Goal: Information Seeking & Learning: Find specific fact

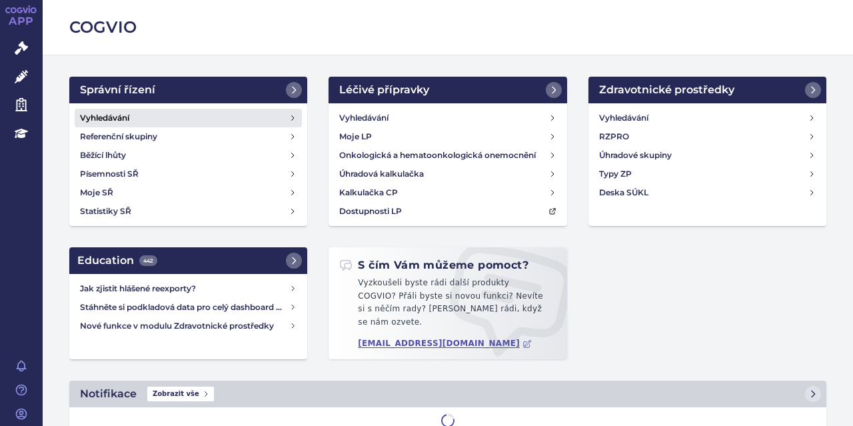
click at [180, 123] on link "Vyhledávání" at bounding box center [188, 118] width 227 height 19
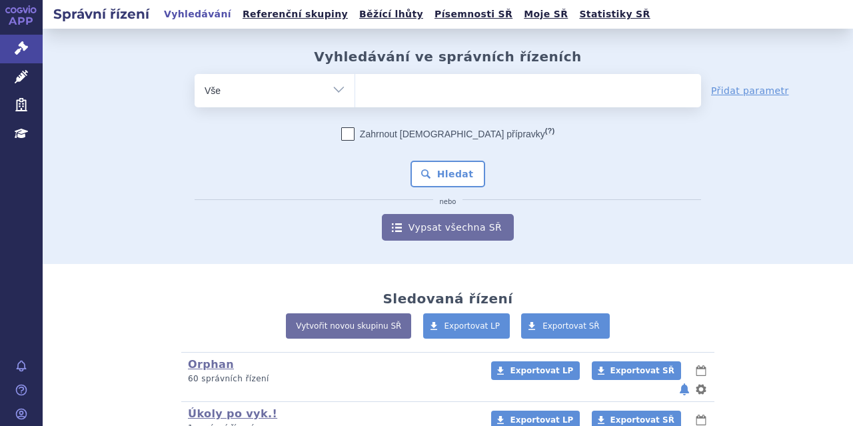
click at [389, 98] on ul at bounding box center [528, 88] width 346 height 28
click at [355, 98] on select at bounding box center [355, 89] width 1 height 33
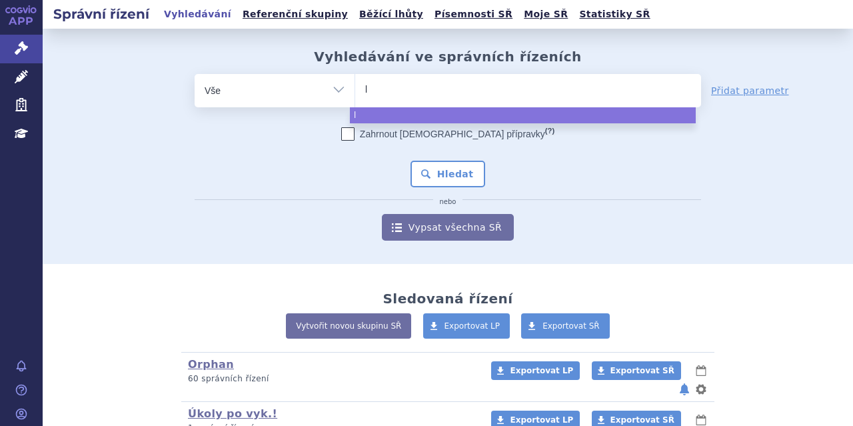
type input "le"
type input "leq"
type input "leqv"
type input "leqvi"
type input "leqvio"
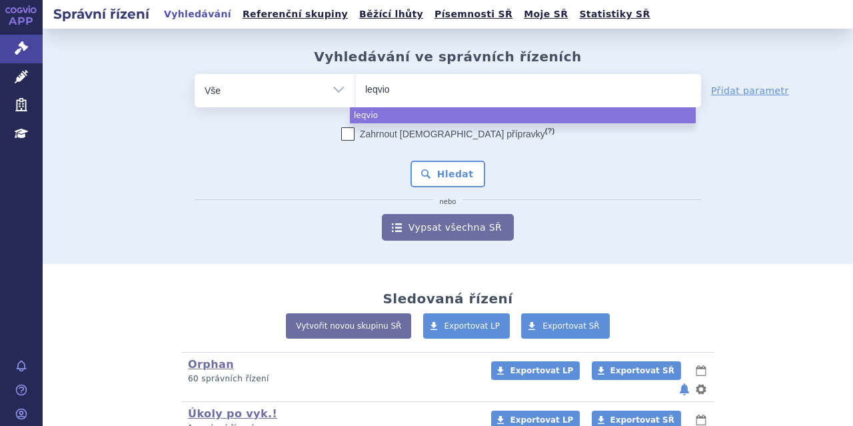
select select "leqvio"
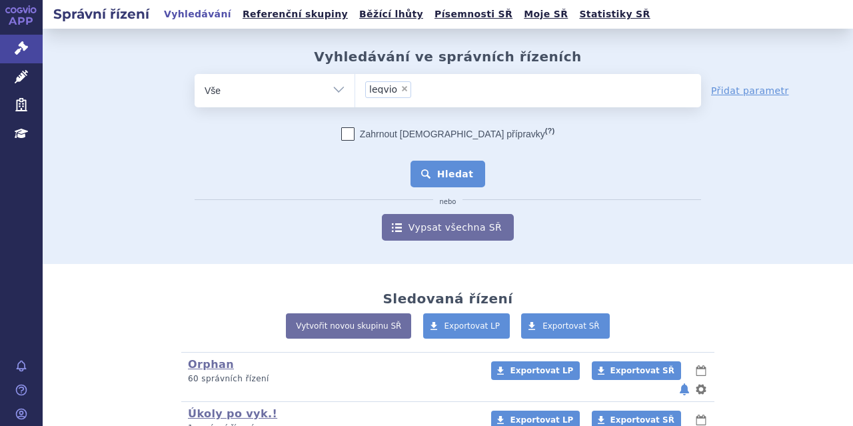
click at [436, 173] on button "Hledat" at bounding box center [448, 174] width 75 height 27
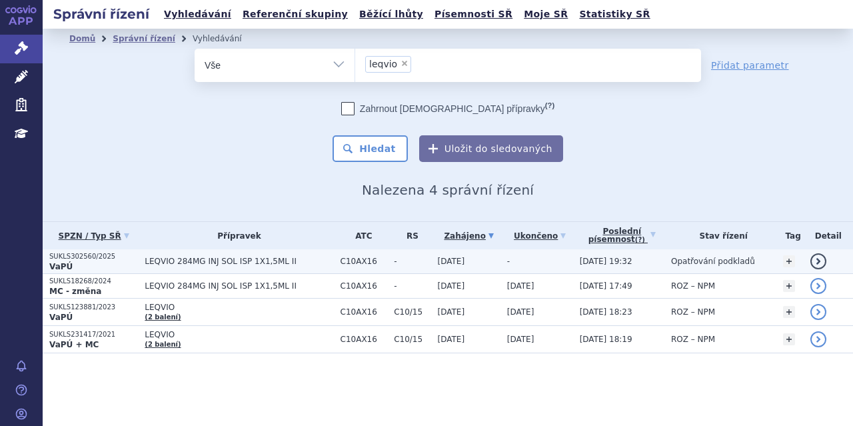
click at [173, 257] on span "LEQVIO 284MG INJ SOL ISP 1X1,5ML II" at bounding box center [239, 261] width 189 height 9
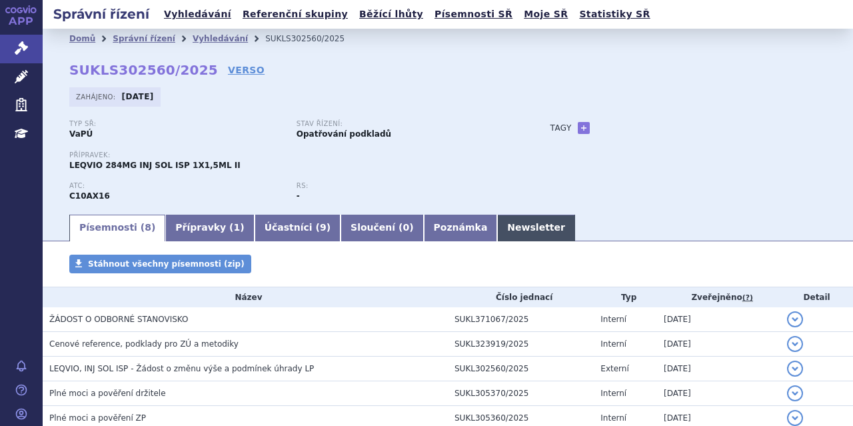
click at [497, 221] on link "Newsletter" at bounding box center [536, 228] width 78 height 27
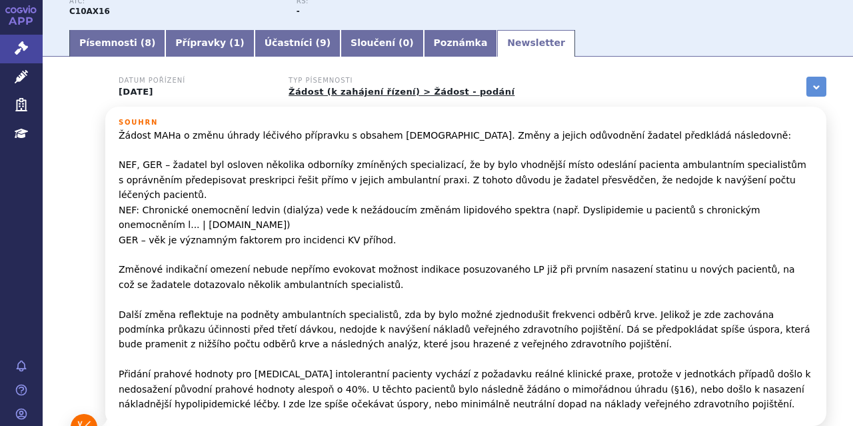
scroll to position [185, 0]
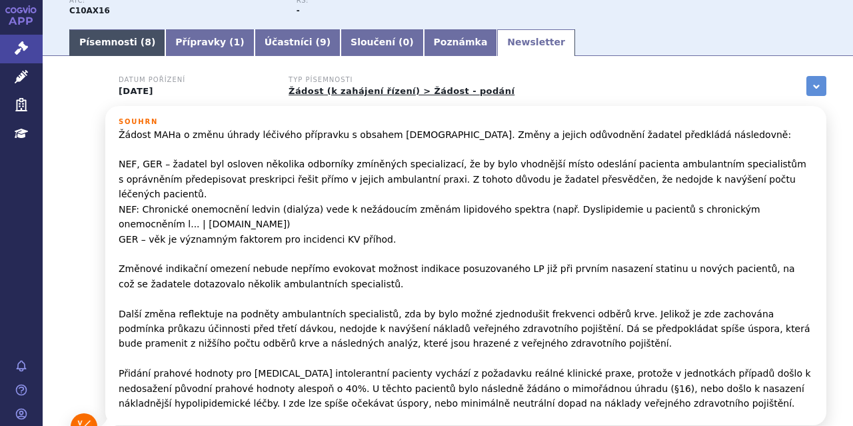
click at [121, 39] on link "Písemnosti ( 8 )" at bounding box center [117, 42] width 96 height 27
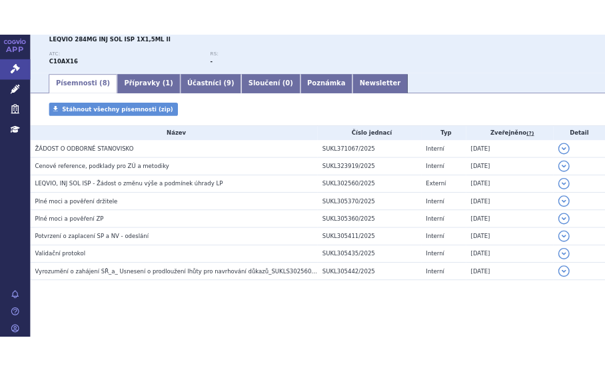
scroll to position [157, 0]
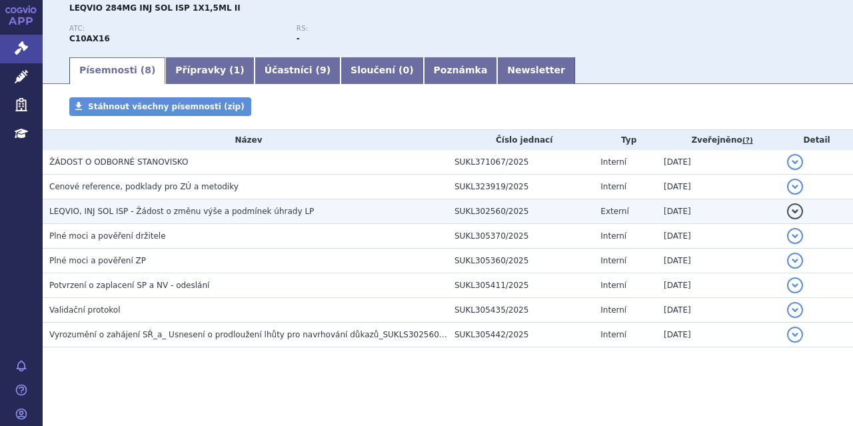
click at [191, 211] on span "LEQVIO, INJ SOL ISP - Žádost o změnu výše a podmínek úhrady LP" at bounding box center [181, 211] width 265 height 9
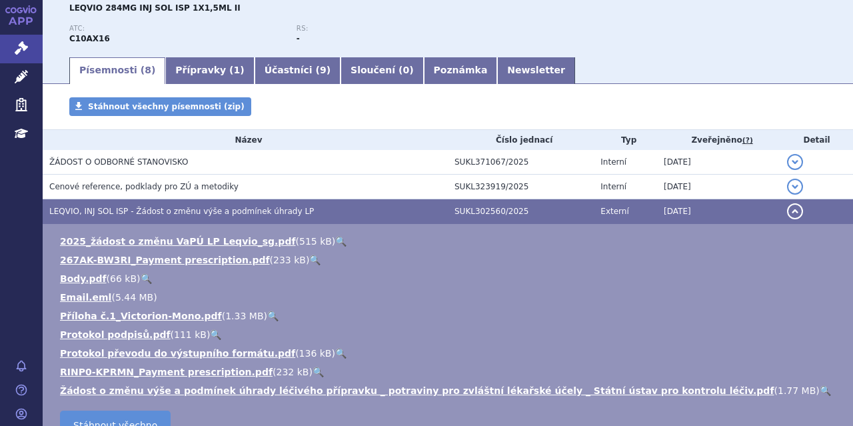
click at [335, 241] on link "🔍" at bounding box center [340, 241] width 11 height 11
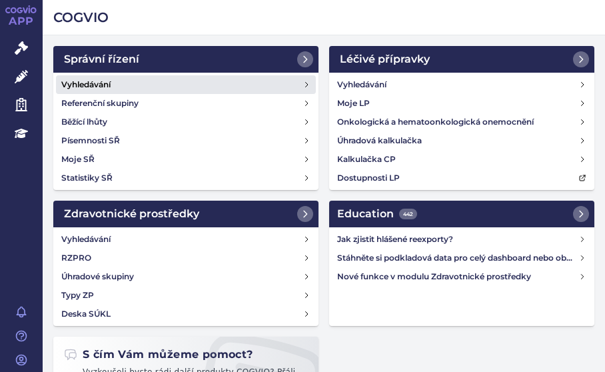
click at [113, 80] on link "Vyhledávání" at bounding box center [186, 84] width 260 height 19
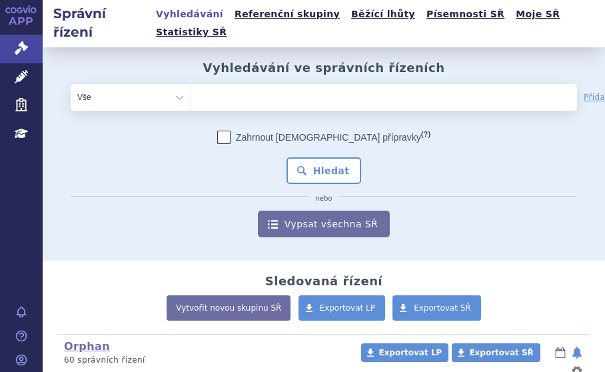
click at [265, 84] on ul at bounding box center [344, 94] width 306 height 21
click at [191, 83] on select at bounding box center [191, 96] width 1 height 27
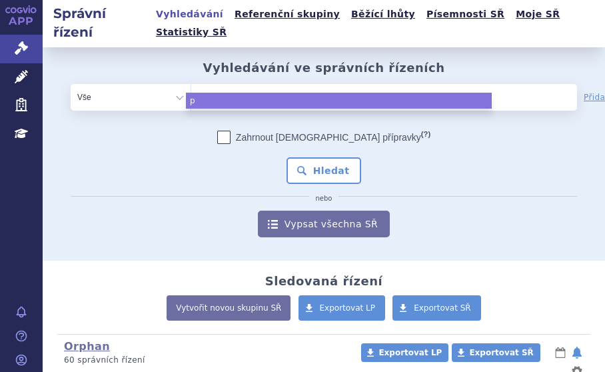
type input "pr"
type input "pra"
type input "pral"
type input "pralu"
type input "pralue"
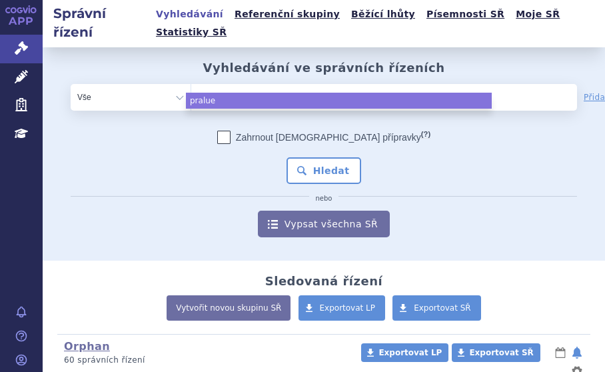
type input "praluen"
type input "praluent)"
type input "praluent"
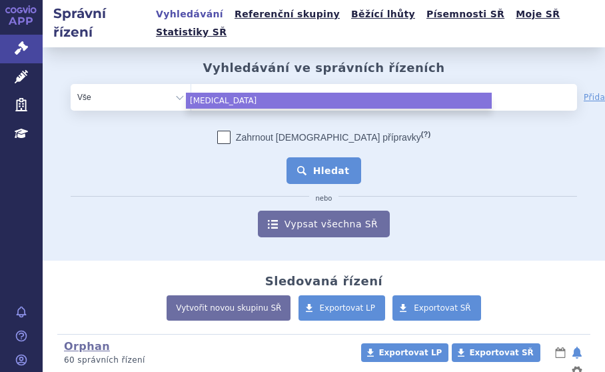
select select "praluent"
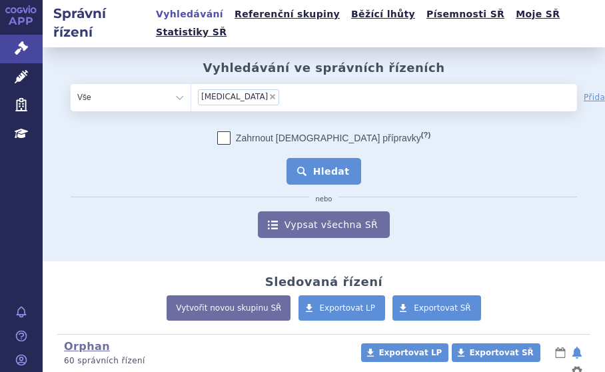
click at [297, 158] on button "Hledat" at bounding box center [324, 171] width 75 height 27
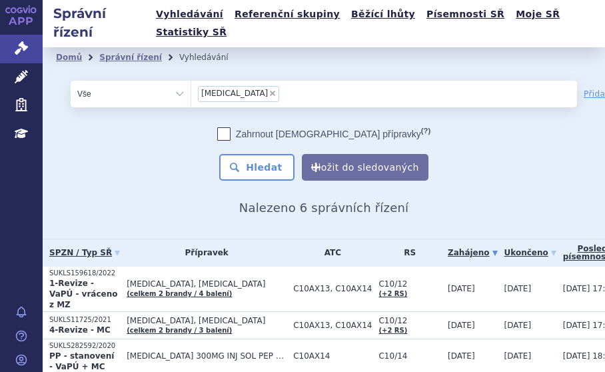
click at [269, 89] on span "×" at bounding box center [273, 93] width 8 height 8
click at [191, 80] on select "[MEDICAL_DATA]" at bounding box center [191, 93] width 1 height 27
select select
type input "re"
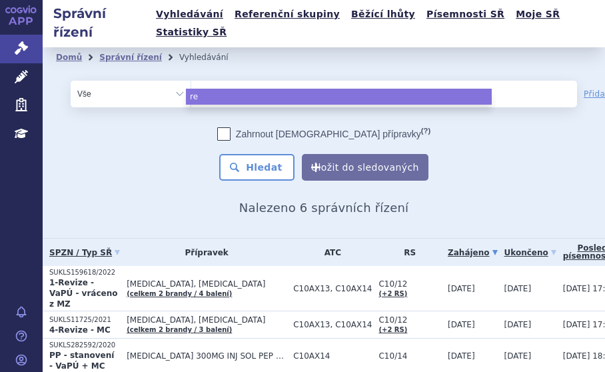
type input "rep"
type input "repa"
type input "repat"
type input "repath"
type input "[MEDICAL_DATA]"
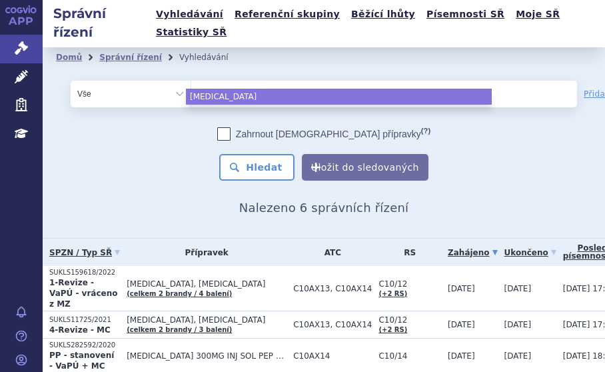
select select "[MEDICAL_DATA]"
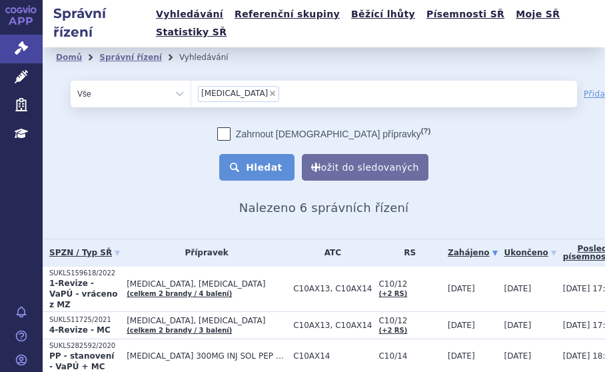
click at [255, 155] on button "Hledat" at bounding box center [256, 167] width 75 height 27
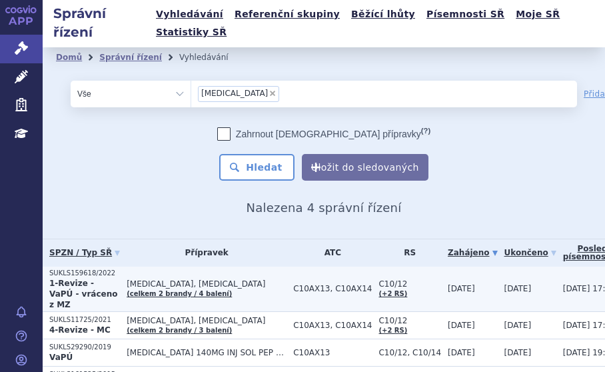
click at [108, 279] on strong "1-Revize - VaPÚ - vráceno z MZ" at bounding box center [83, 294] width 68 height 31
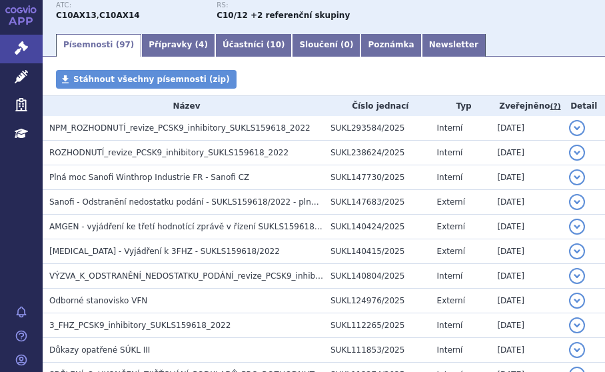
scroll to position [220, 0]
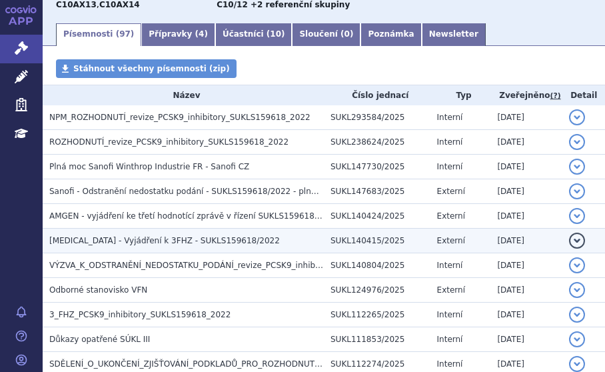
click at [151, 236] on span "Praluent - Vyjádření k 3FHZ - SUKLS159618/2022" at bounding box center [164, 240] width 231 height 9
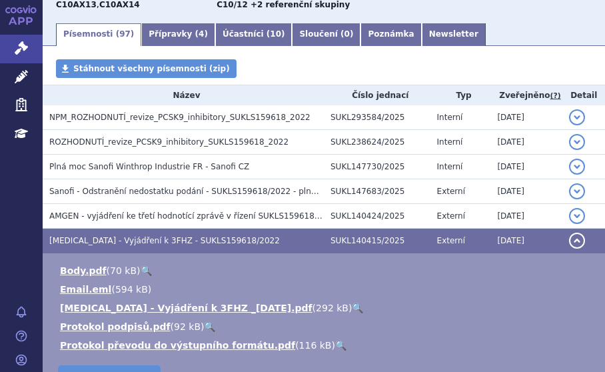
click at [352, 303] on link "🔍" at bounding box center [357, 308] width 11 height 11
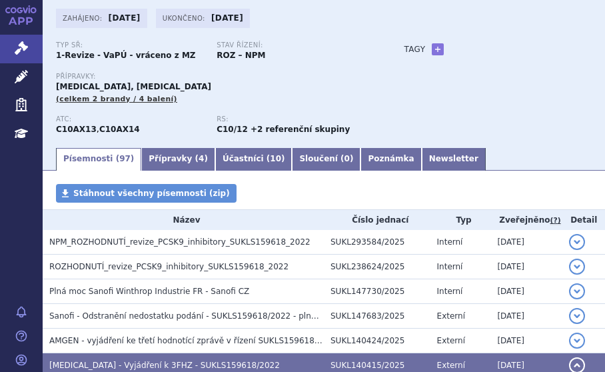
scroll to position [99, 0]
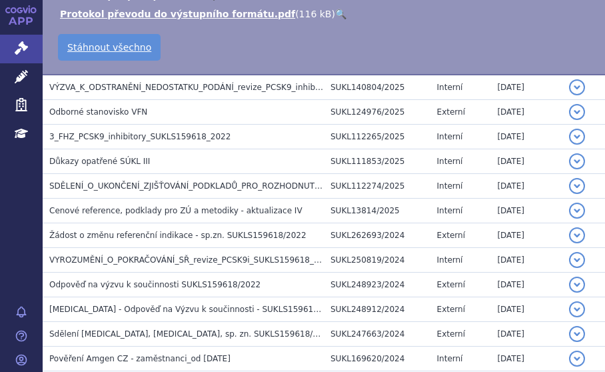
scroll to position [555, 0]
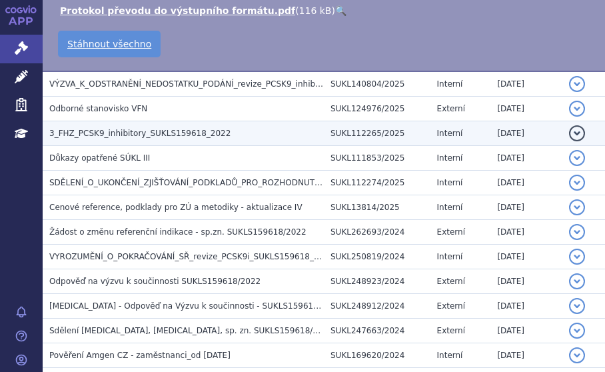
click at [173, 129] on span "3_FHZ_PCSK9_inhibitory_SUKLS159618_2022" at bounding box center [139, 133] width 181 height 9
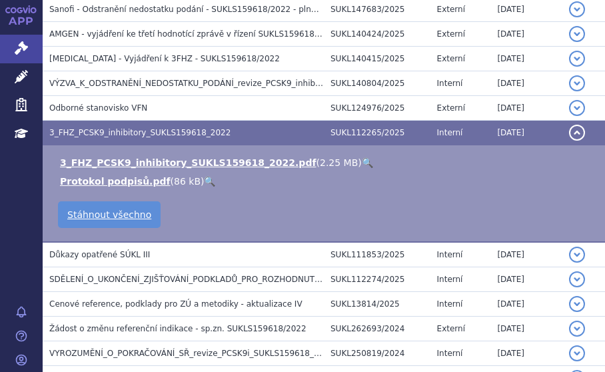
click at [362, 157] on link "🔍" at bounding box center [367, 162] width 11 height 11
